Goal: Task Accomplishment & Management: Use online tool/utility

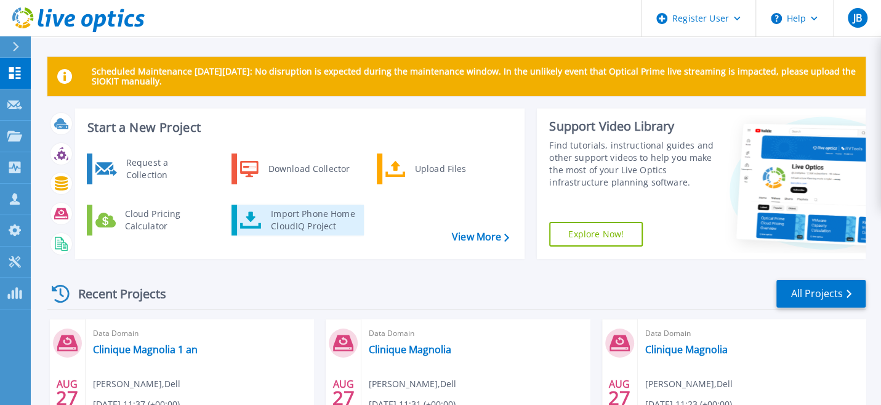
click at [317, 225] on div "Import Phone Home CloudIQ Project" at bounding box center [313, 220] width 96 height 25
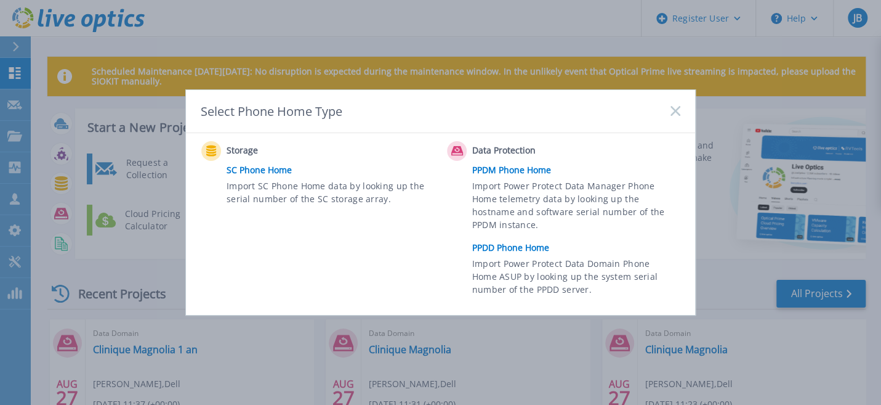
click at [501, 247] on link "PPDD Phone Home" at bounding box center [579, 247] width 214 height 18
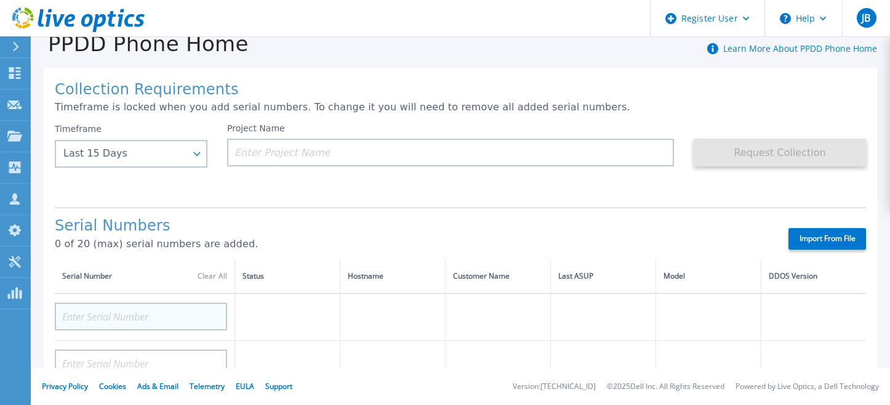
scroll to position [62, 0]
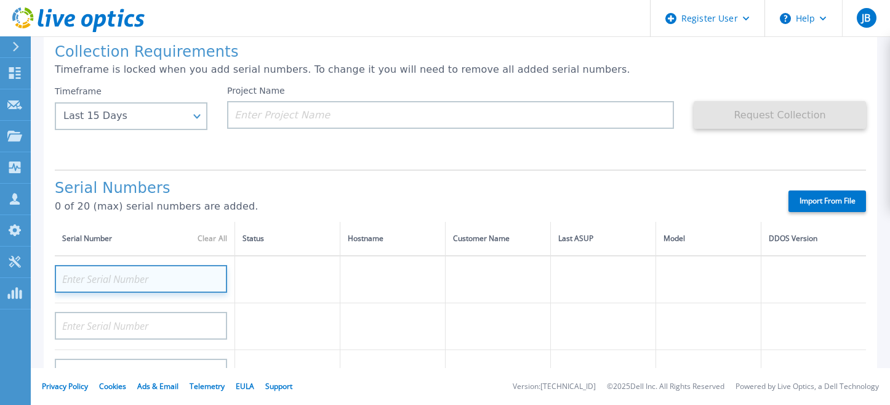
click at [119, 272] on input at bounding box center [141, 279] width 172 height 28
paste input "CKM00185103365"
type input "CKM00185103365"
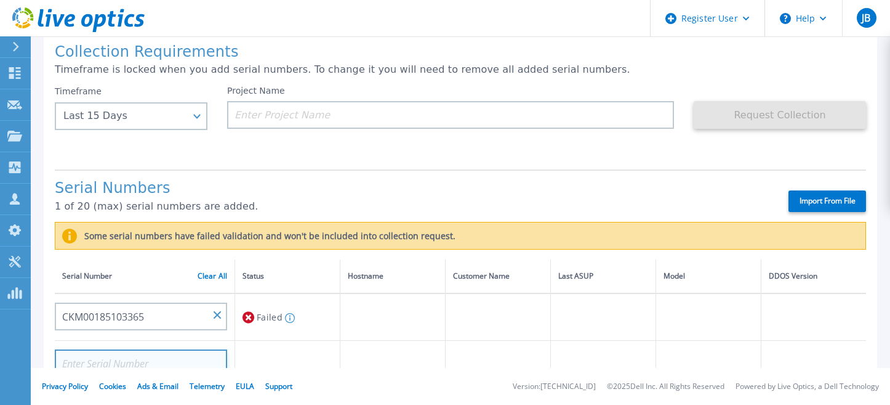
click at [87, 364] on input at bounding box center [141, 363] width 172 height 28
paste input "CKM00185103366"
type input "CKM00185103366"
click at [331, 360] on td at bounding box center [287, 364] width 105 height 47
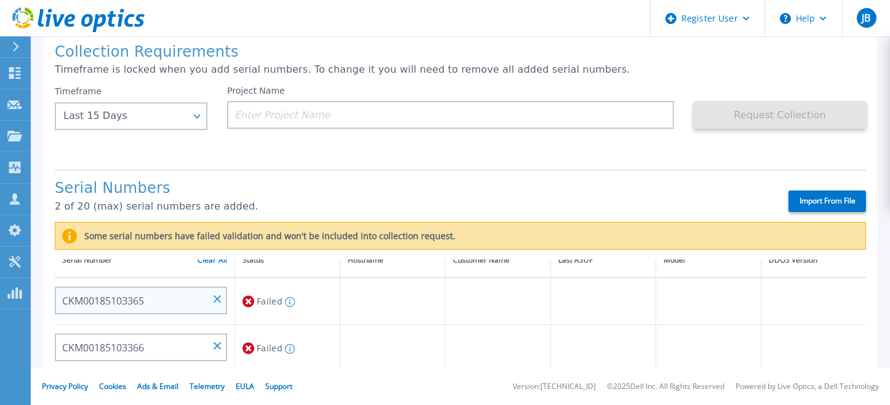
scroll to position [0, 0]
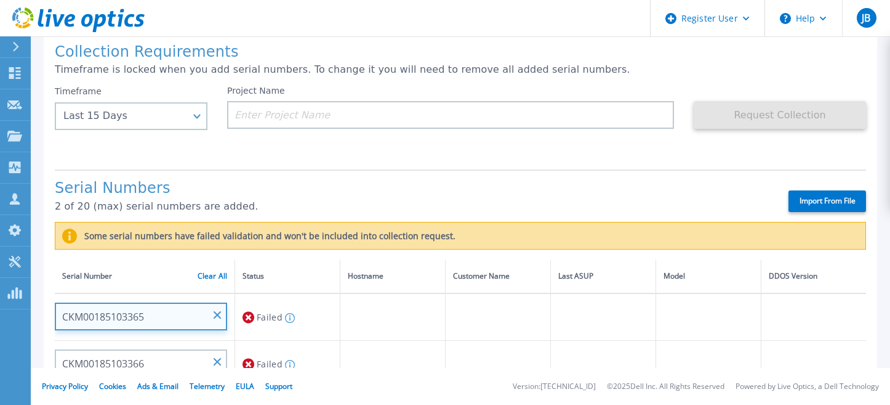
click at [212, 312] on input "CKM00185103365" at bounding box center [141, 316] width 172 height 28
paste input "HMDV9V3"
type input "HMDV9V3"
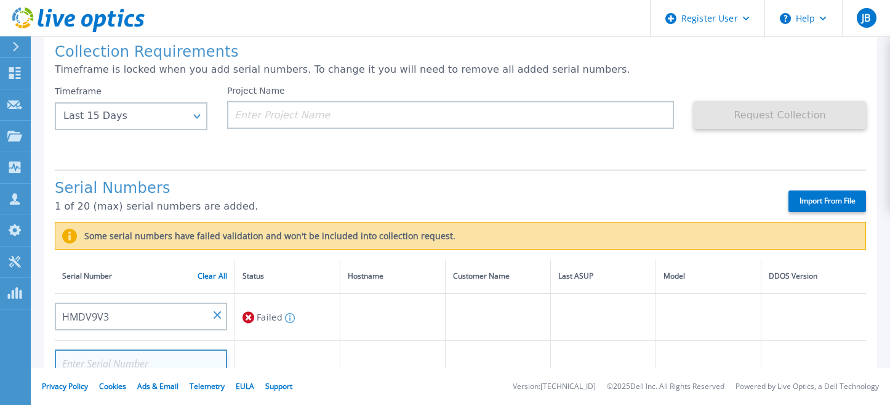
scroll to position [62, 0]
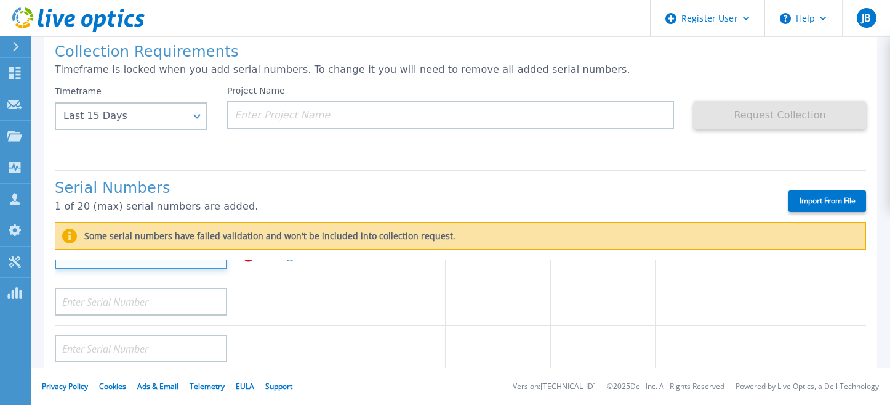
click at [97, 260] on input "HMDV9V3" at bounding box center [141, 255] width 172 height 28
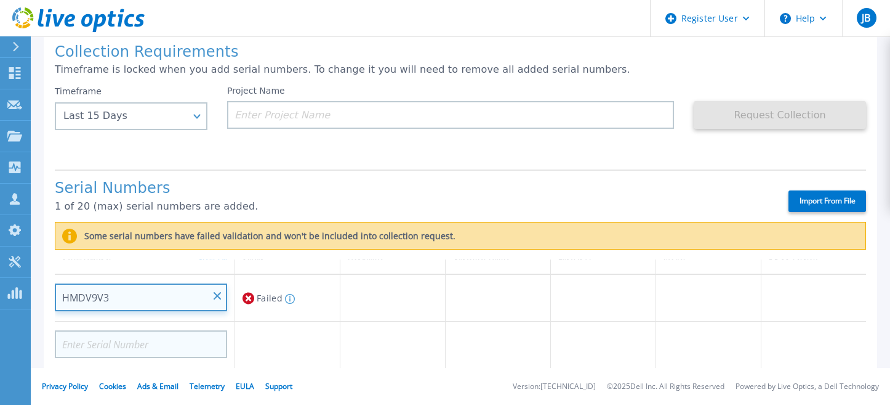
scroll to position [0, 0]
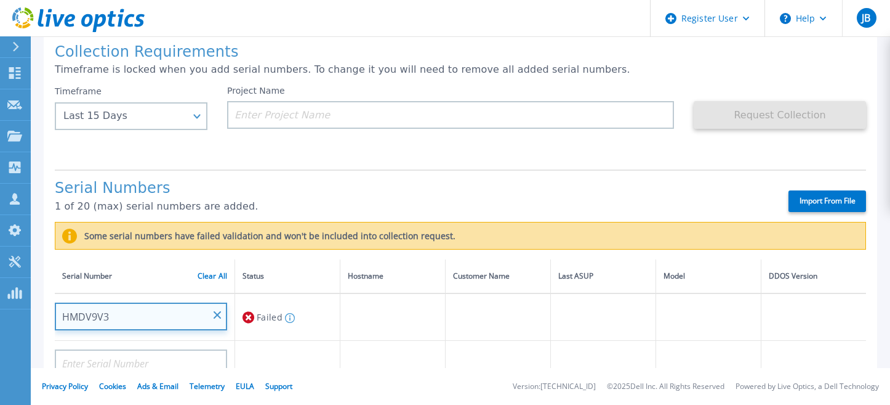
click at [128, 317] on input "HMDV9V3" at bounding box center [141, 316] width 172 height 28
drag, startPoint x: 217, startPoint y: 313, endPoint x: 206, endPoint y: 313, distance: 10.5
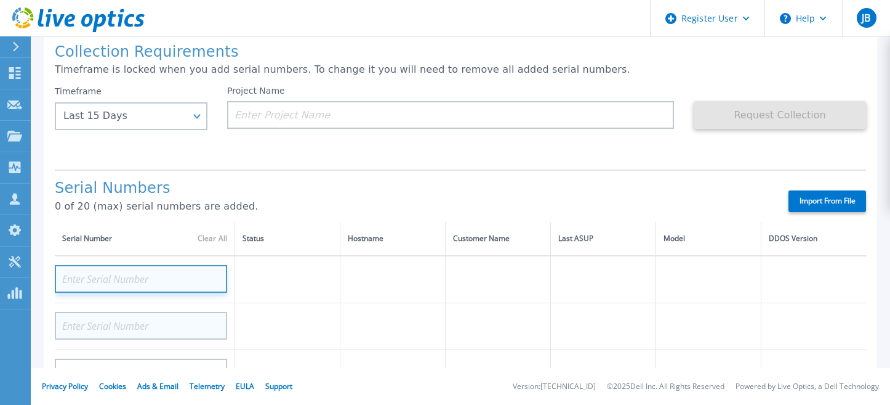
paste input "JMDV9V3"
type input "JMDV9V3"
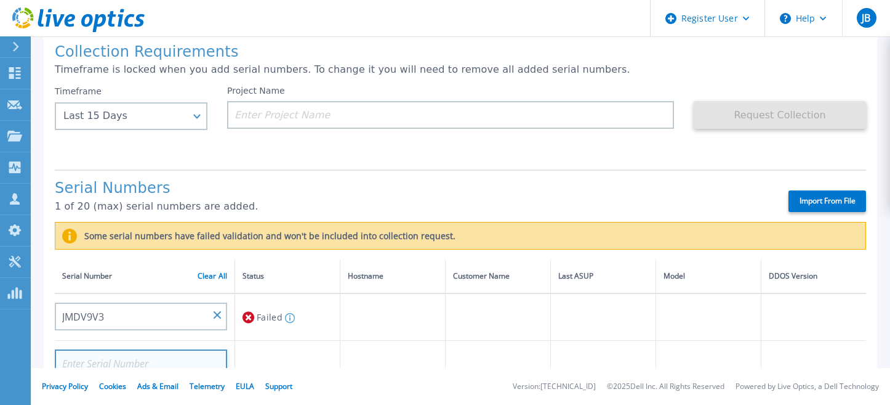
click at [246, 318] on icon at bounding box center [249, 317] width 12 height 15
